Goal: Transaction & Acquisition: Purchase product/service

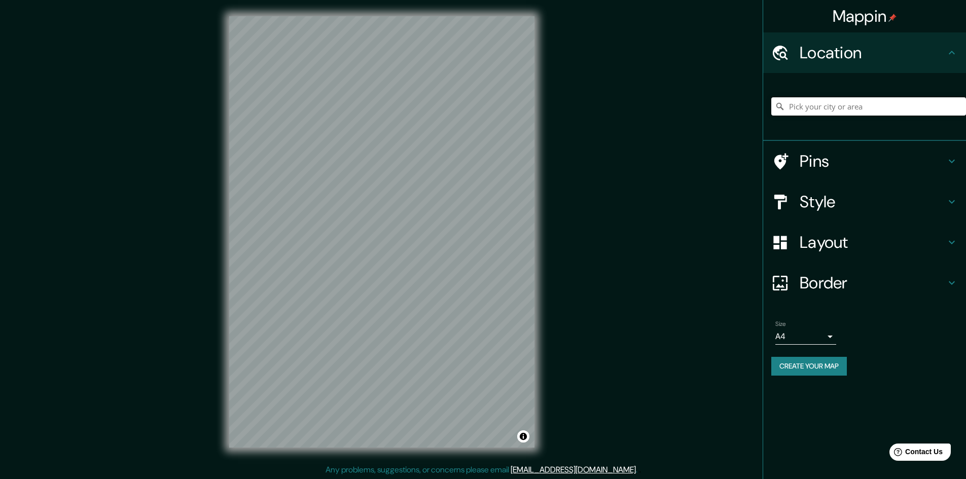
click at [867, 108] on input "Pick your city or area" at bounding box center [869, 106] width 195 height 18
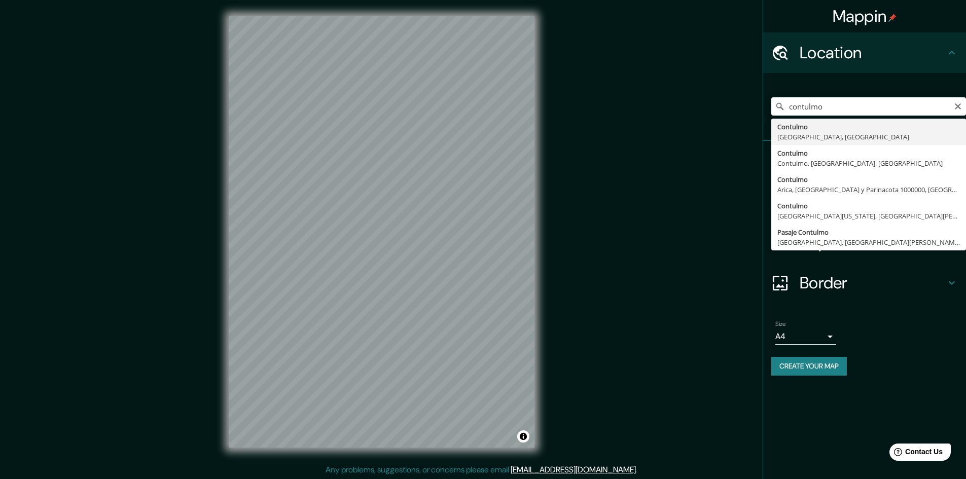
type input "Contulmo, [GEOGRAPHIC_DATA], [GEOGRAPHIC_DATA]"
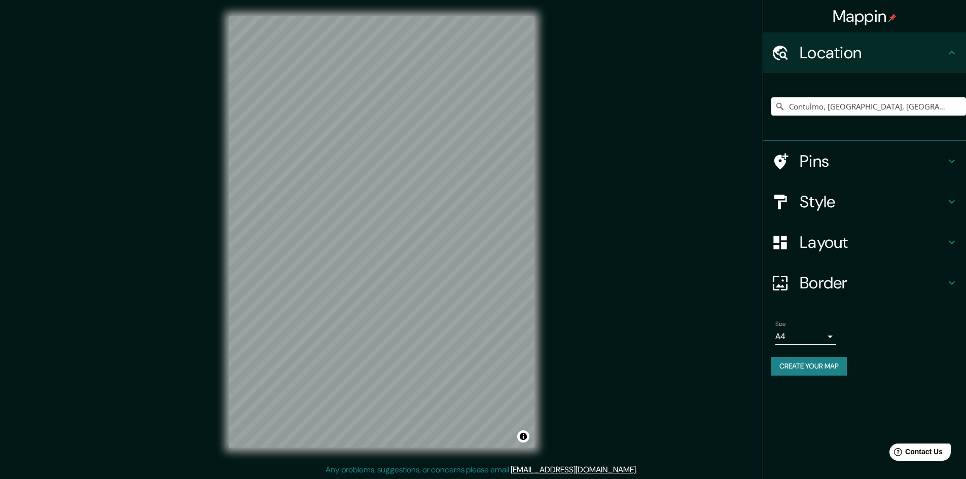
click at [952, 162] on icon at bounding box center [952, 161] width 12 height 12
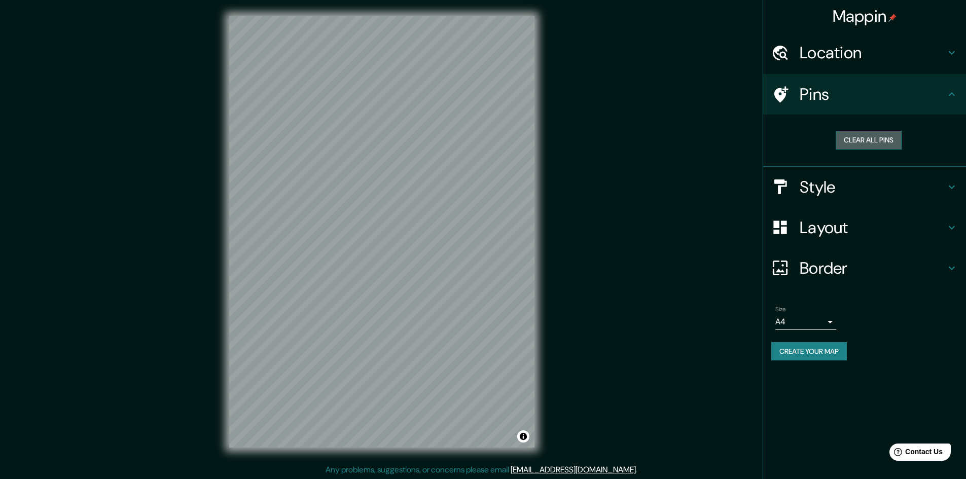
click at [882, 141] on button "Clear all pins" at bounding box center [869, 140] width 66 height 19
click at [945, 185] on h4 "Style" at bounding box center [873, 187] width 146 height 20
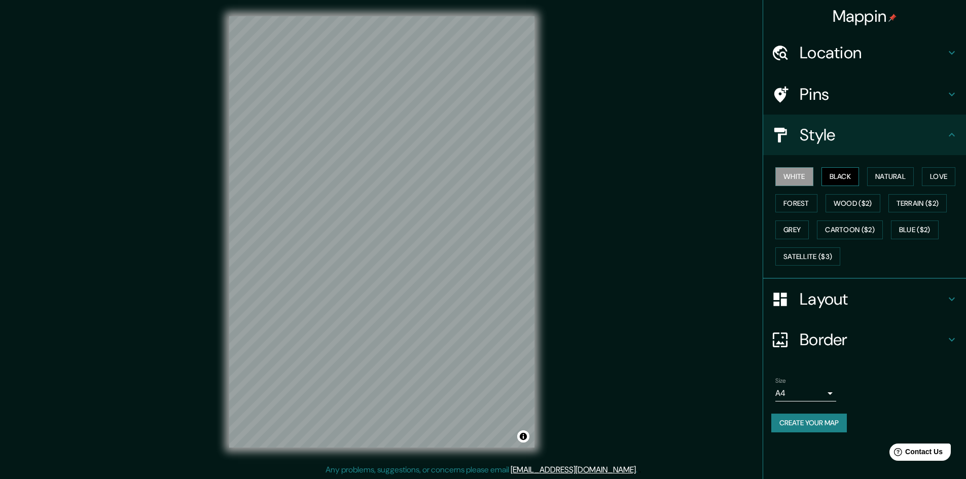
click at [841, 179] on button "Black" at bounding box center [841, 176] width 38 height 19
click at [886, 178] on button "Natural" at bounding box center [891, 176] width 47 height 19
click at [938, 178] on button "Love" at bounding box center [938, 176] width 33 height 19
click at [804, 209] on button "Forest" at bounding box center [797, 203] width 42 height 19
click at [851, 181] on button "Black" at bounding box center [841, 176] width 38 height 19
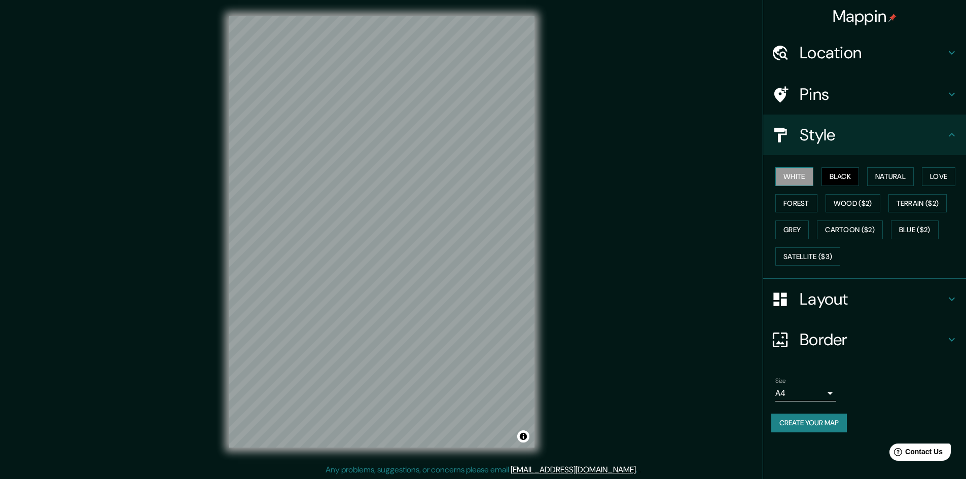
click at [801, 176] on button "White" at bounding box center [795, 176] width 38 height 19
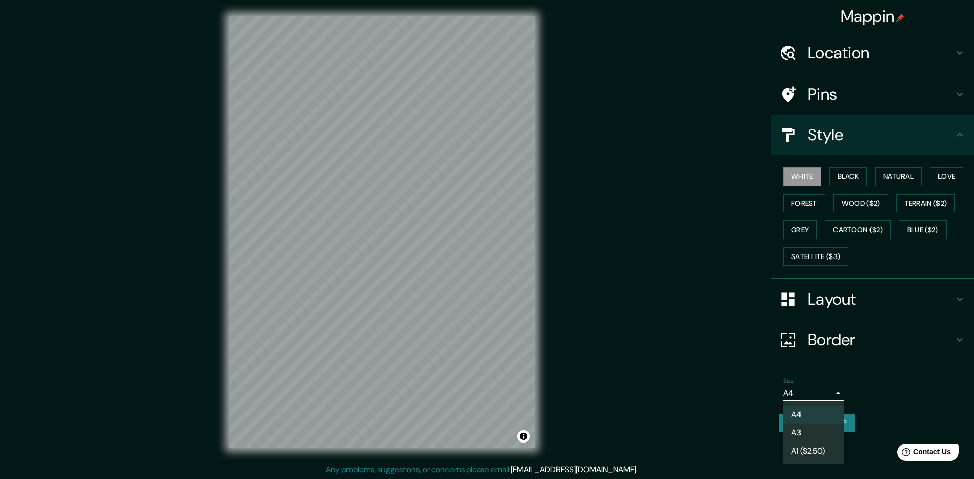
click at [831, 394] on body "Mappin Location Contulmo, Región del Biobío, Chile Pins Style White Black Natur…" at bounding box center [487, 239] width 974 height 479
click at [812, 432] on li "A3" at bounding box center [813, 433] width 61 height 18
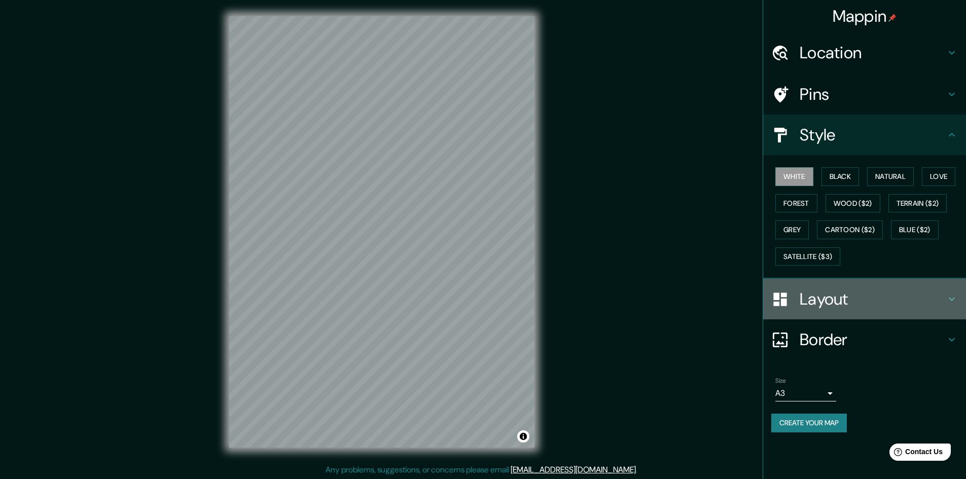
click at [872, 304] on h4 "Layout" at bounding box center [873, 299] width 146 height 20
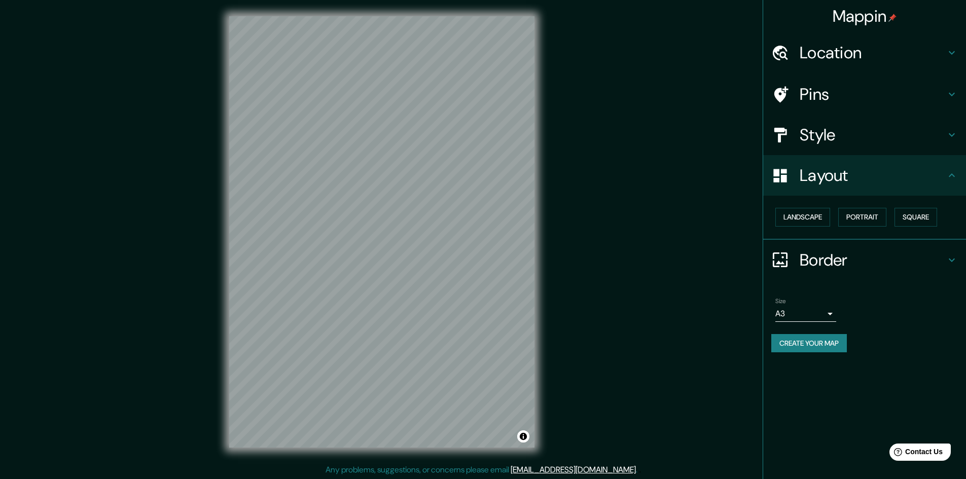
click at [812, 341] on button "Create your map" at bounding box center [810, 343] width 76 height 19
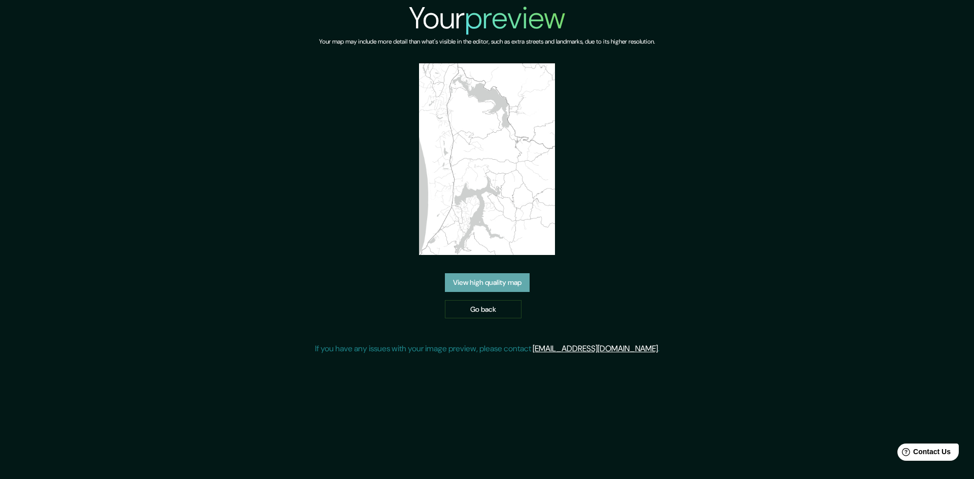
click at [487, 284] on link "View high quality map" at bounding box center [487, 282] width 85 height 19
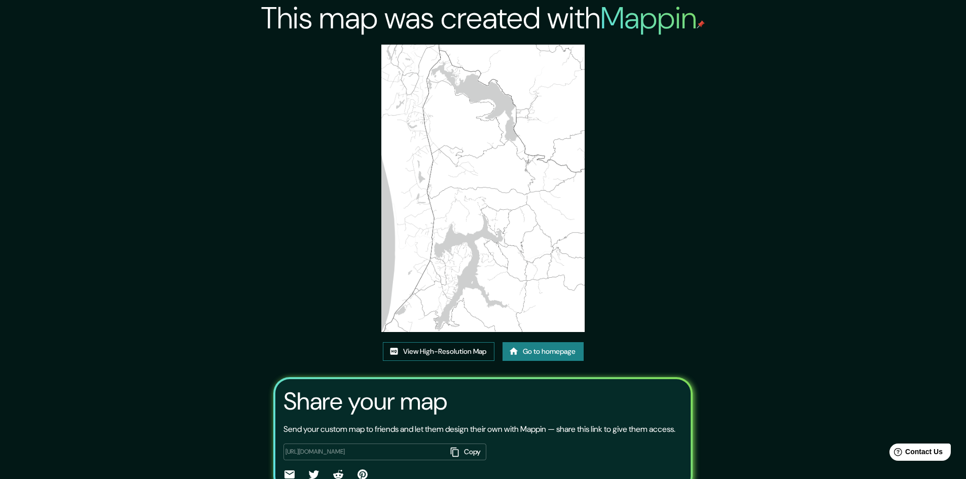
click at [464, 352] on link "View High-Resolution Map" at bounding box center [439, 351] width 112 height 19
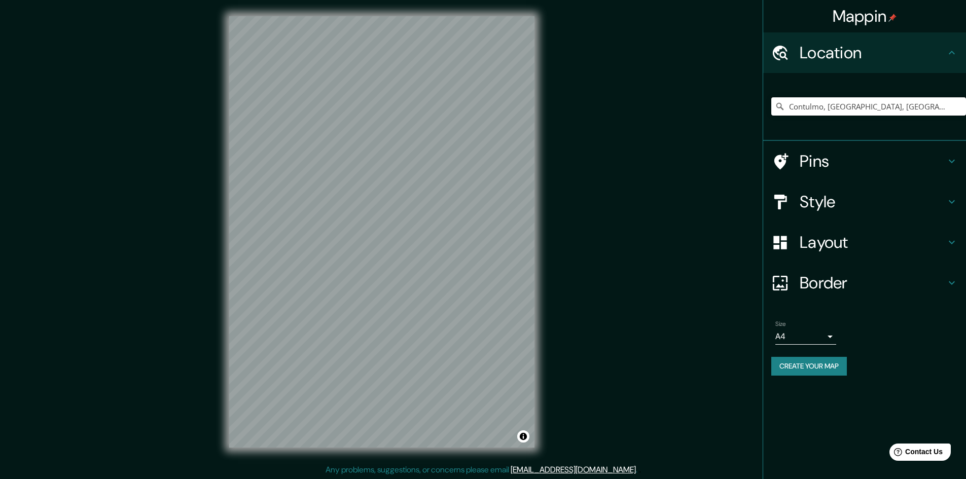
click at [916, 103] on input "Contulmo, [GEOGRAPHIC_DATA], [GEOGRAPHIC_DATA]" at bounding box center [869, 106] width 195 height 18
click at [935, 100] on input "Contulmo, [GEOGRAPHIC_DATA], [GEOGRAPHIC_DATA]" at bounding box center [869, 106] width 195 height 18
click at [919, 109] on input "Contulmo, [GEOGRAPHIC_DATA], [GEOGRAPHIC_DATA]" at bounding box center [869, 106] width 195 height 18
click at [466, 166] on div at bounding box center [468, 164] width 8 height 8
